Goal: Transaction & Acquisition: Purchase product/service

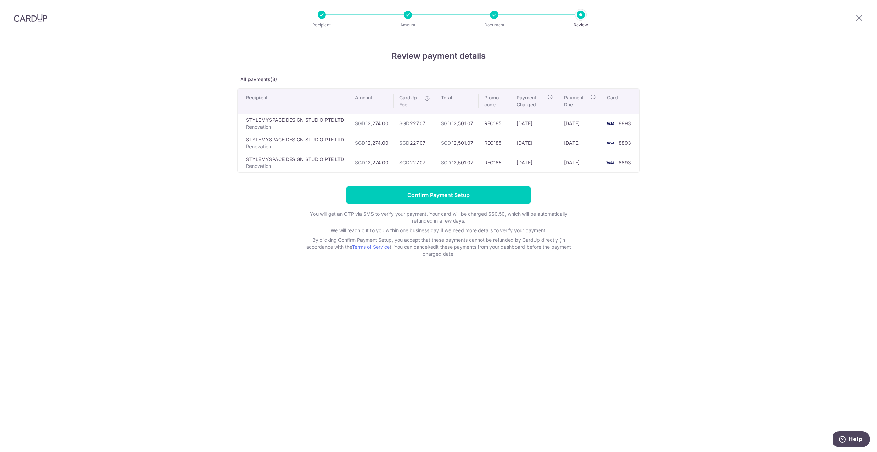
click at [612, 366] on div "Review payment details All payments(3) Recipient Amount CardUp Fee Total Promo …" at bounding box center [438, 244] width 877 height 416
click at [603, 325] on div "Review payment details All payments(3) Recipient Amount CardUp Fee Total Promo …" at bounding box center [438, 244] width 877 height 416
click at [415, 188] on input "Confirm Payment Setup" at bounding box center [439, 194] width 184 height 17
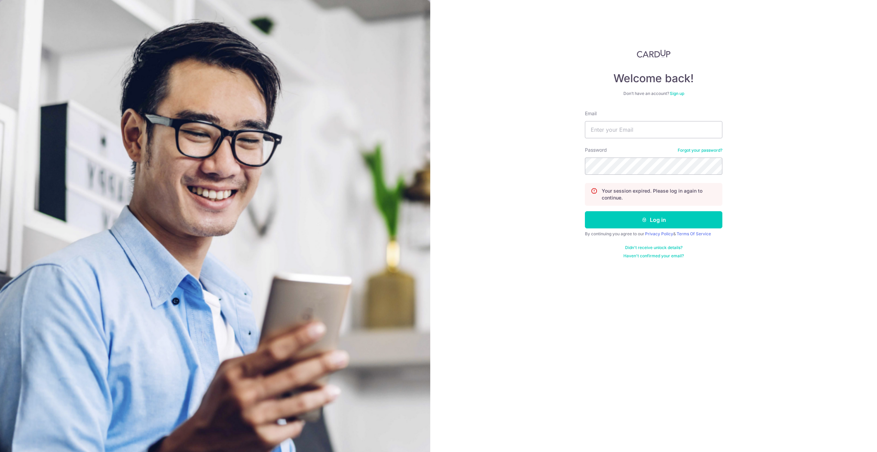
click at [638, 138] on form "Email Password Forgot your password? Your session expired. Please log in again …" at bounding box center [654, 184] width 138 height 149
click at [640, 128] on input "Email" at bounding box center [654, 129] width 138 height 17
type input "dzchia90@gmail.com"
click at [585, 211] on button "Log in" at bounding box center [654, 219] width 138 height 17
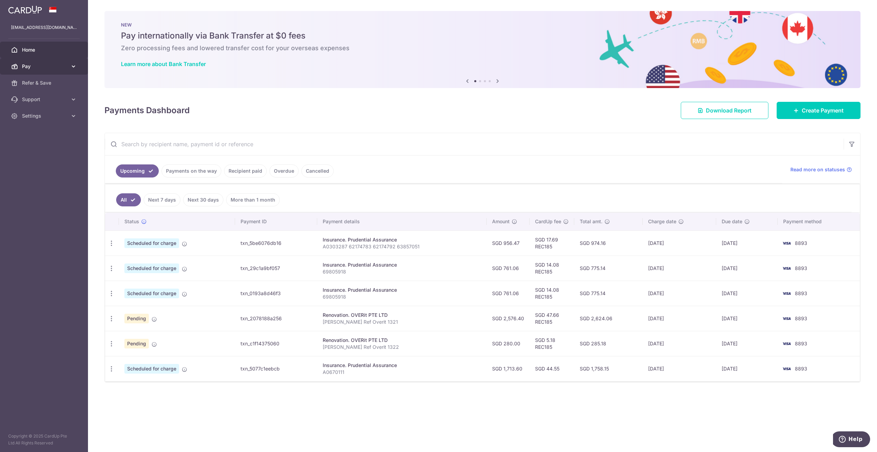
click at [36, 67] on span "Pay" at bounding box center [44, 66] width 45 height 7
click at [43, 102] on span "Recipients" at bounding box center [44, 99] width 45 height 7
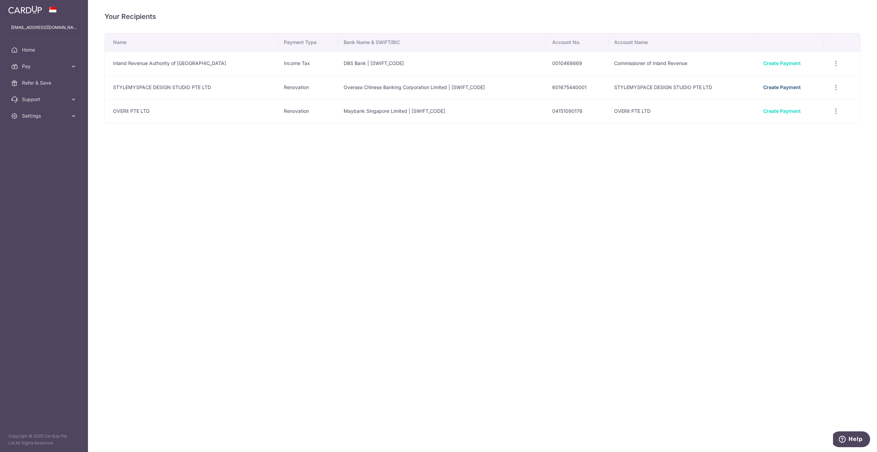
click at [788, 86] on link "Create Payment" at bounding box center [781, 87] width 37 height 6
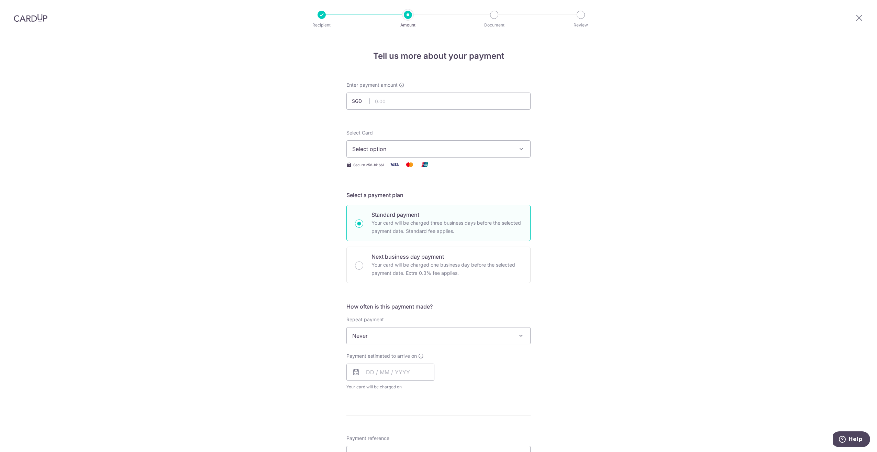
click at [265, 325] on div "Tell us more about your payment Enter payment amount SGD Select Card Select opt…" at bounding box center [438, 370] width 877 height 668
click at [424, 95] on input "text" at bounding box center [439, 100] width 184 height 17
type input "12,274.00"
click at [414, 142] on button "Select option" at bounding box center [439, 148] width 184 height 17
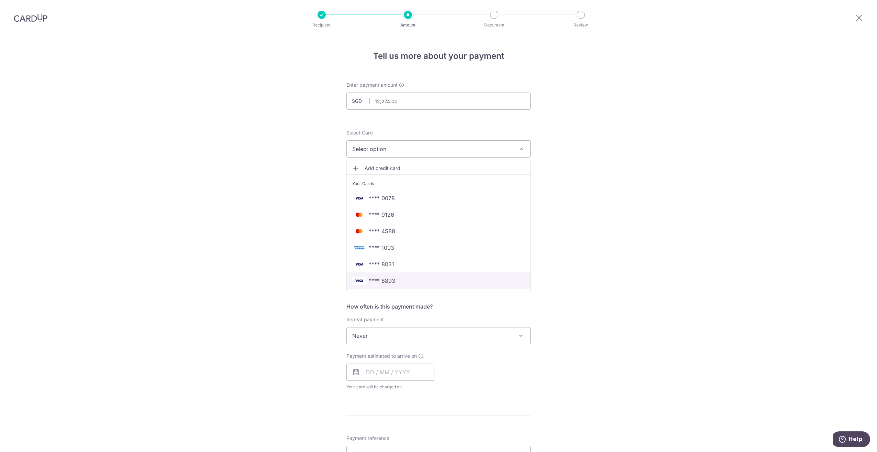
click at [396, 281] on span "**** 8893" at bounding box center [438, 280] width 173 height 8
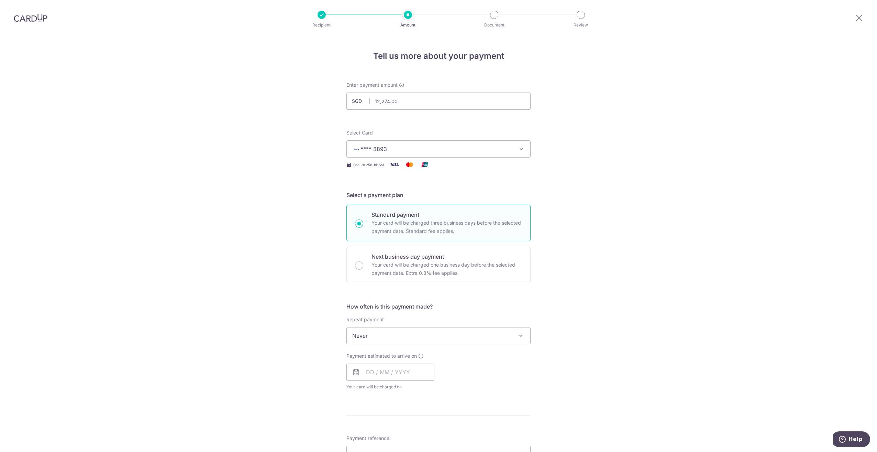
scroll to position [34, 0]
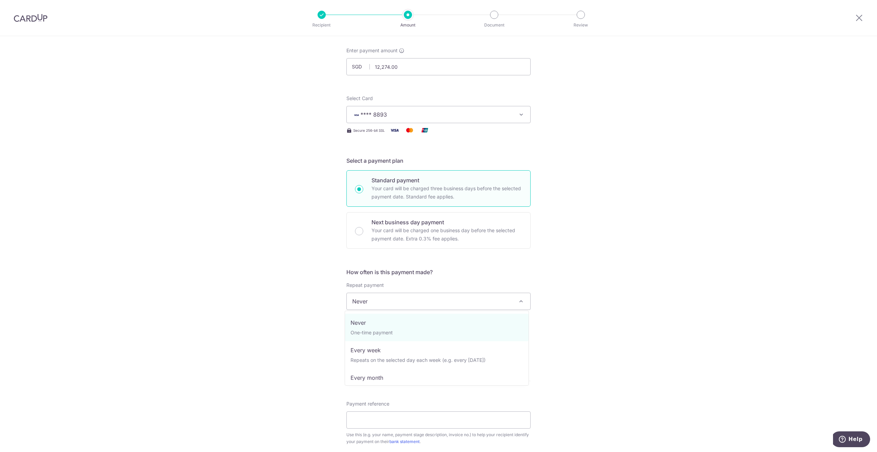
click at [404, 299] on span "Never" at bounding box center [439, 301] width 184 height 17
select select "3"
click at [393, 334] on input "text" at bounding box center [391, 337] width 88 height 17
click at [385, 425] on link "19" at bounding box center [388, 427] width 11 height 11
type input "[DATE]"
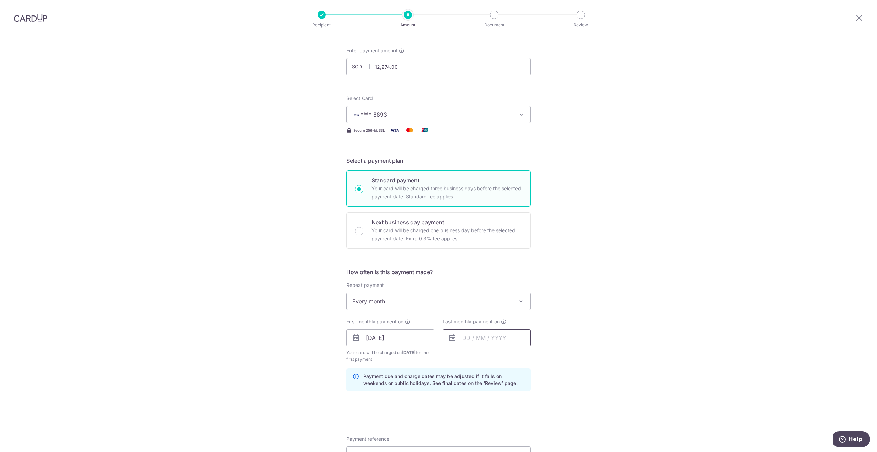
click at [465, 333] on input "text" at bounding box center [487, 337] width 88 height 17
click at [541, 356] on link "Next" at bounding box center [540, 356] width 8 height 8
click at [471, 426] on link "20" at bounding box center [470, 427] width 11 height 11
type input "20/10/2025"
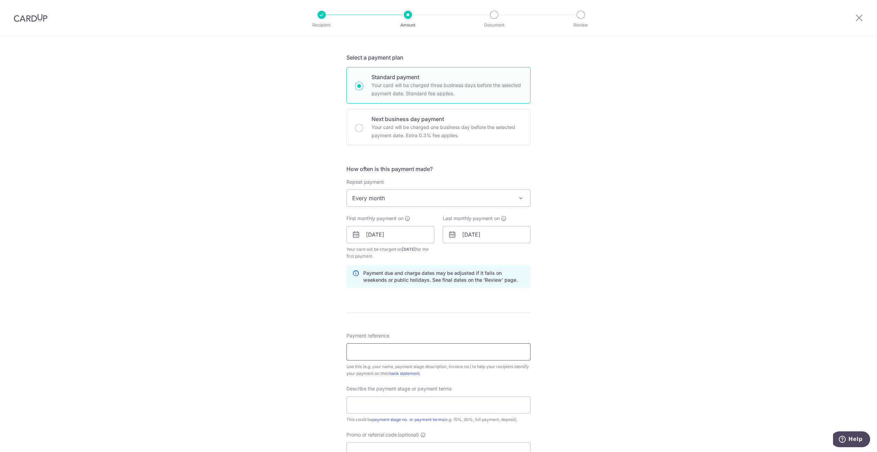
scroll to position [206, 0]
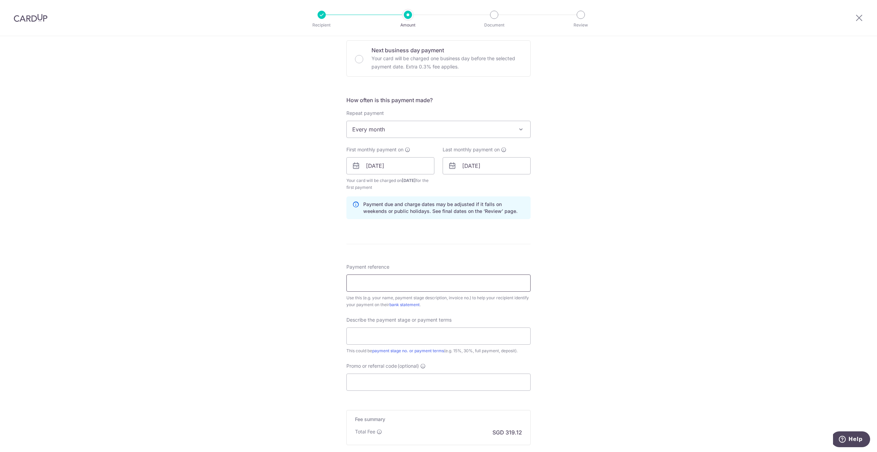
click at [421, 283] on input "Payment reference" at bounding box center [439, 282] width 184 height 17
type input "[PERSON_NAME] MYX11H"
type input "40% Payment"
type input "REC185"
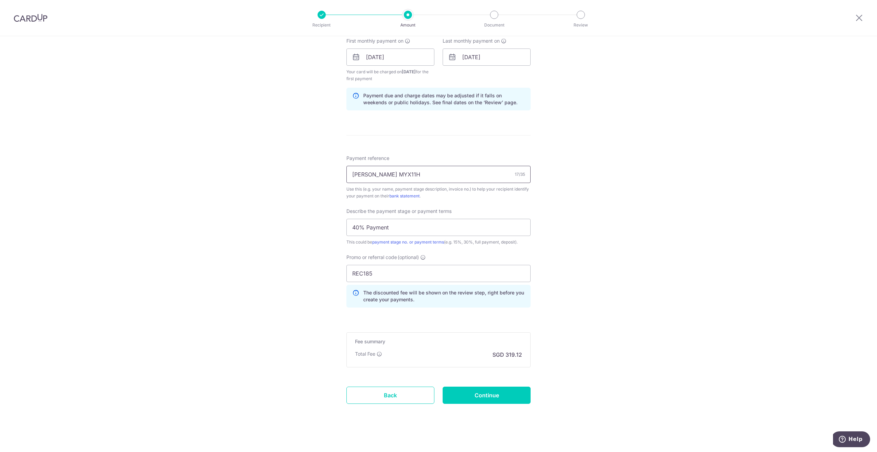
scroll to position [316, 0]
click at [498, 386] on input "Continue" at bounding box center [487, 393] width 88 height 17
type input "Create Schedule"
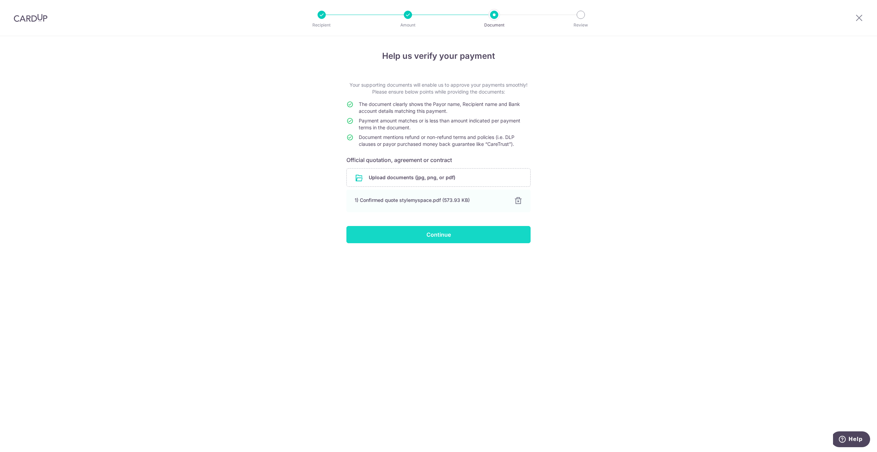
click at [438, 239] on input "Continue" at bounding box center [439, 234] width 184 height 17
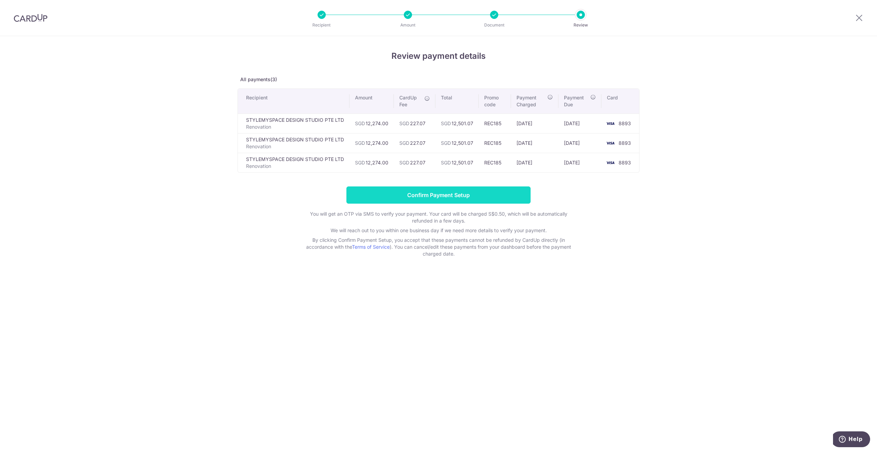
click at [402, 199] on input "Confirm Payment Setup" at bounding box center [439, 194] width 184 height 17
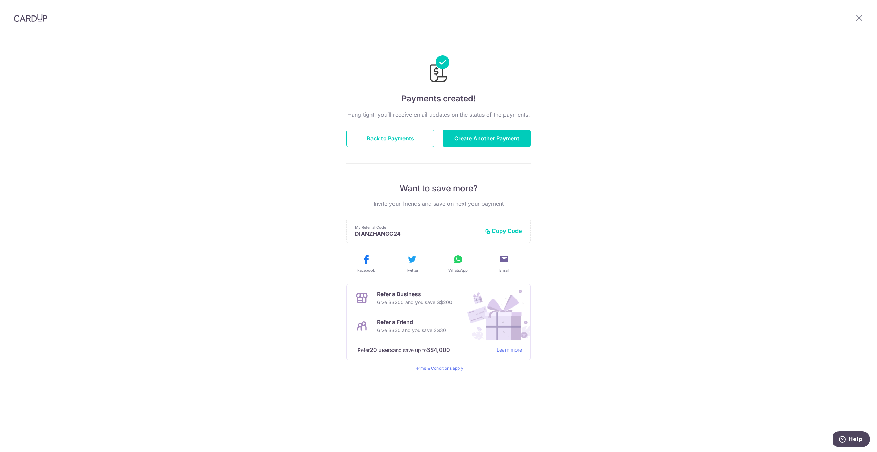
click at [254, 306] on div "Payments created! Hang tight, you’ll receive email updates on the status of the…" at bounding box center [438, 244] width 877 height 416
click at [229, 135] on div "Payments created! Hang tight, you’ll receive email updates on the status of the…" at bounding box center [438, 244] width 877 height 416
click at [395, 139] on button "Back to Payments" at bounding box center [391, 138] width 88 height 17
